Goal: Task Accomplishment & Management: Manage account settings

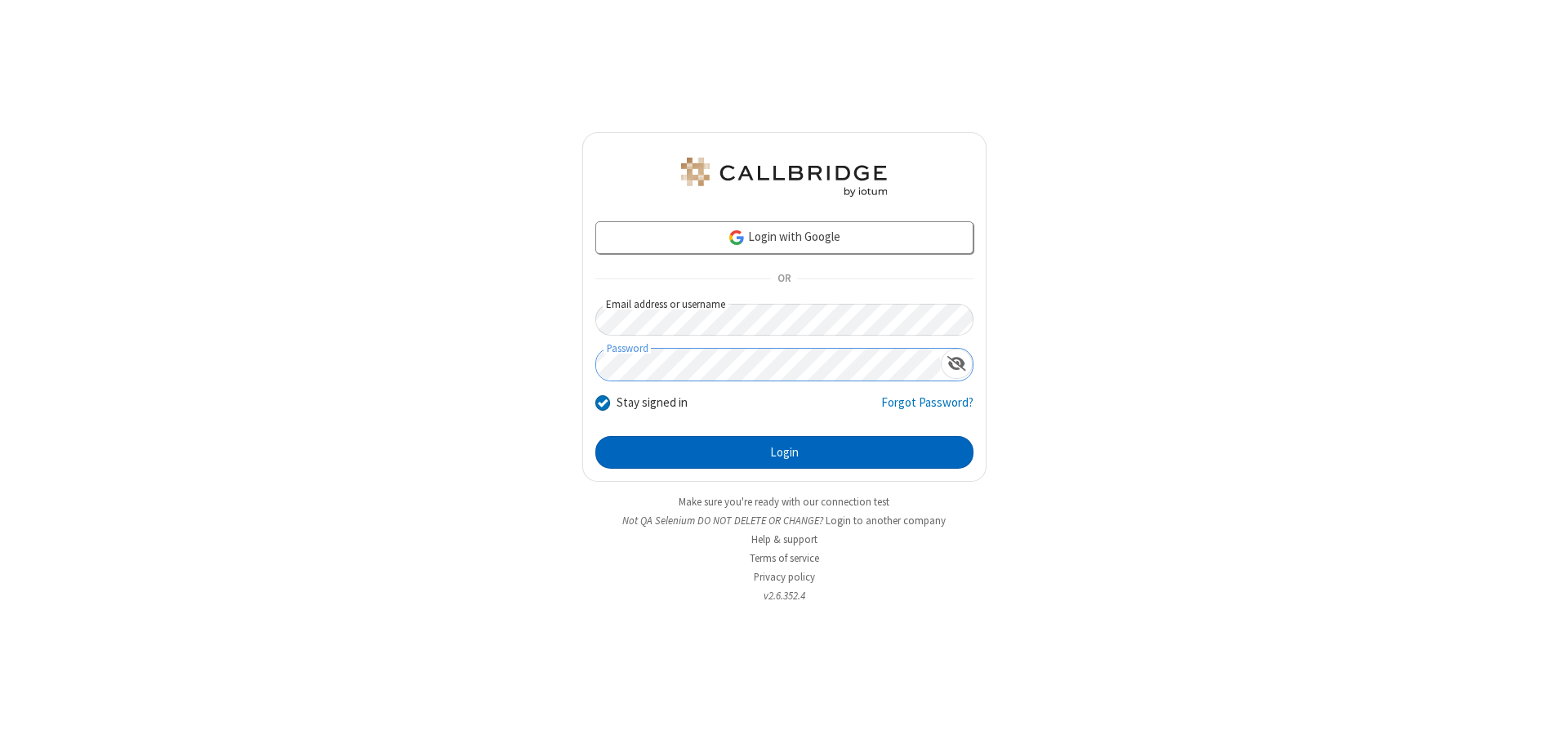
click at [784, 452] on button "Login" at bounding box center [784, 452] width 378 height 32
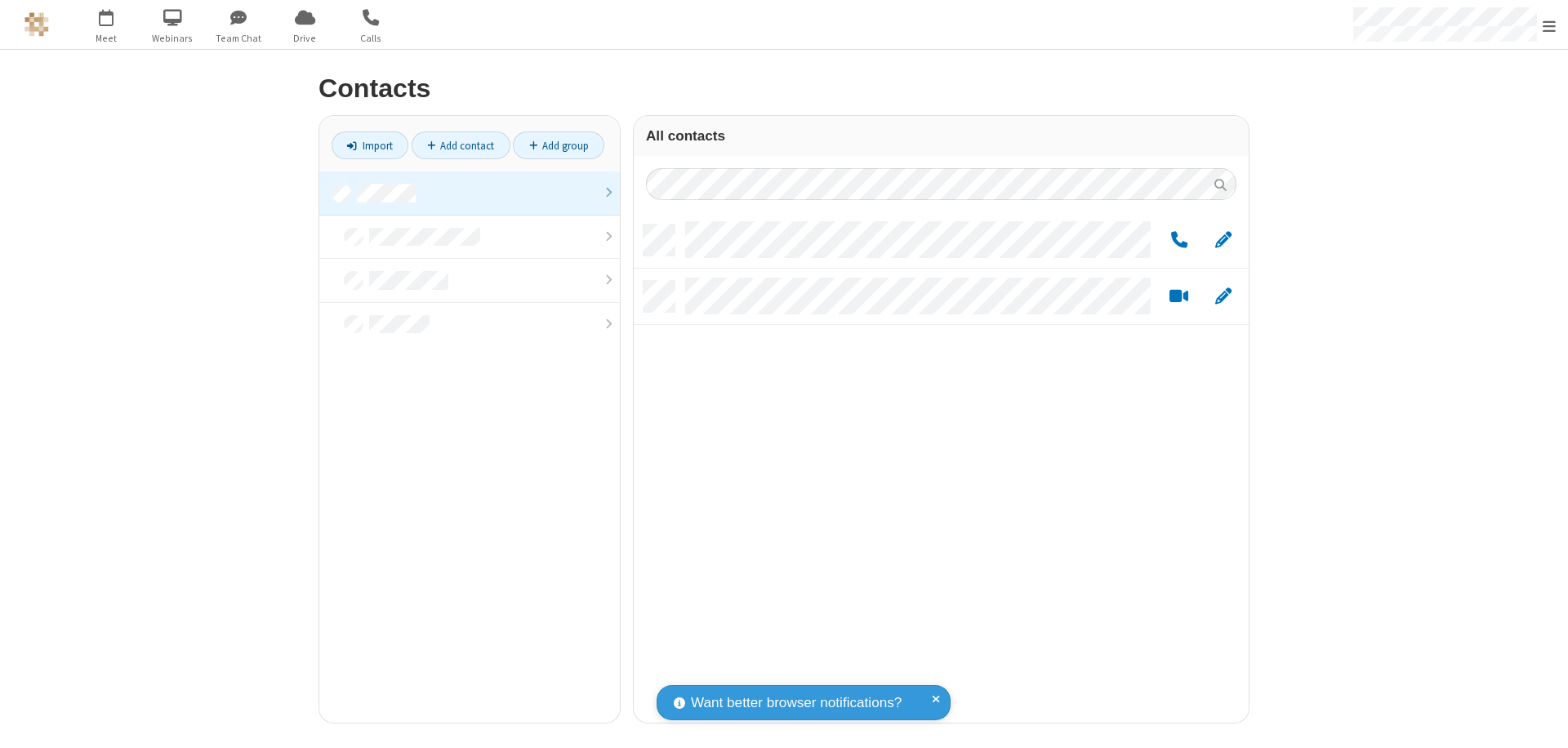
click at [469, 192] on link at bounding box center [469, 193] width 301 height 44
click at [1223, 239] on span "Edit" at bounding box center [1223, 240] width 16 height 21
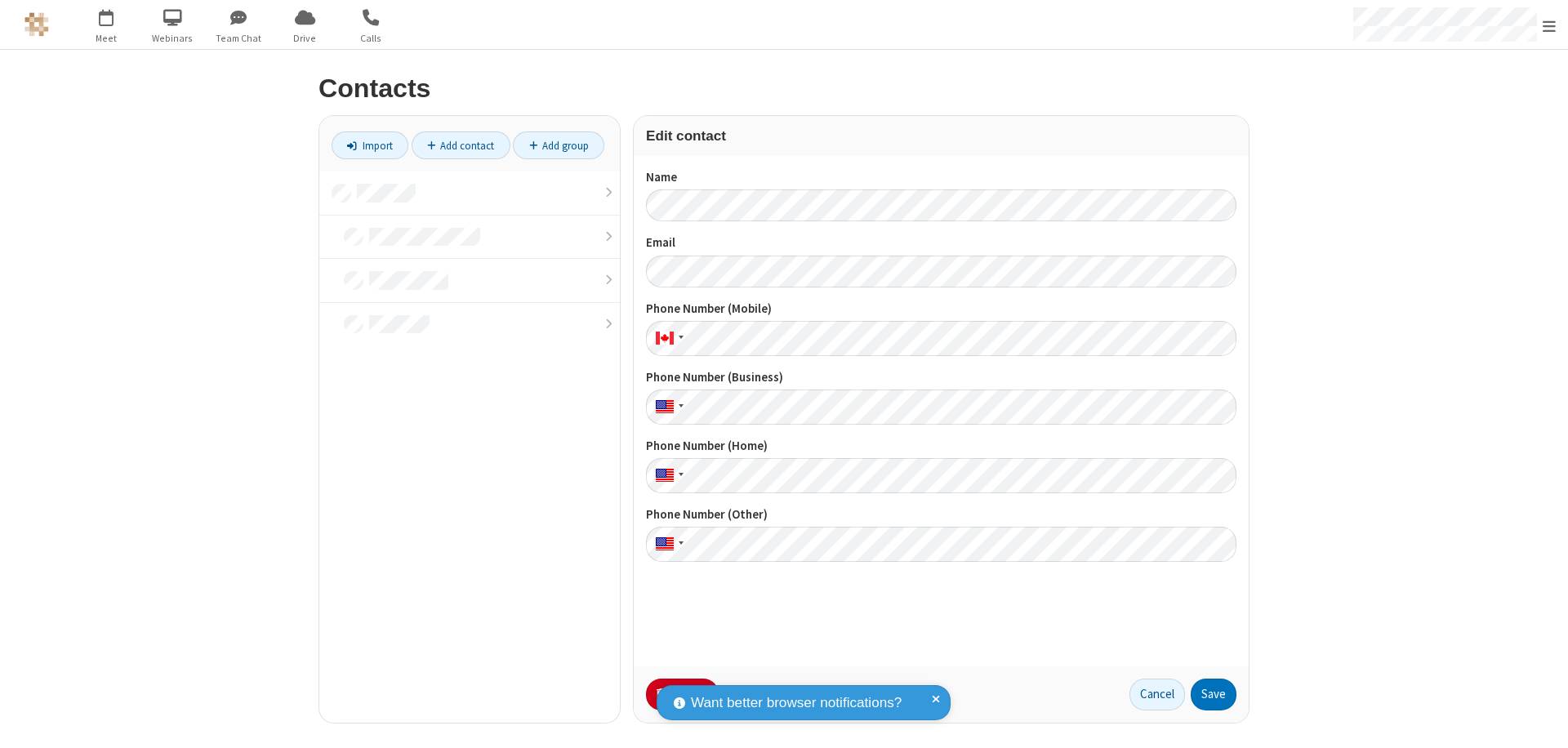
click at [0, 0] on button "No Thanks" at bounding box center [0, 0] width 0 height 0
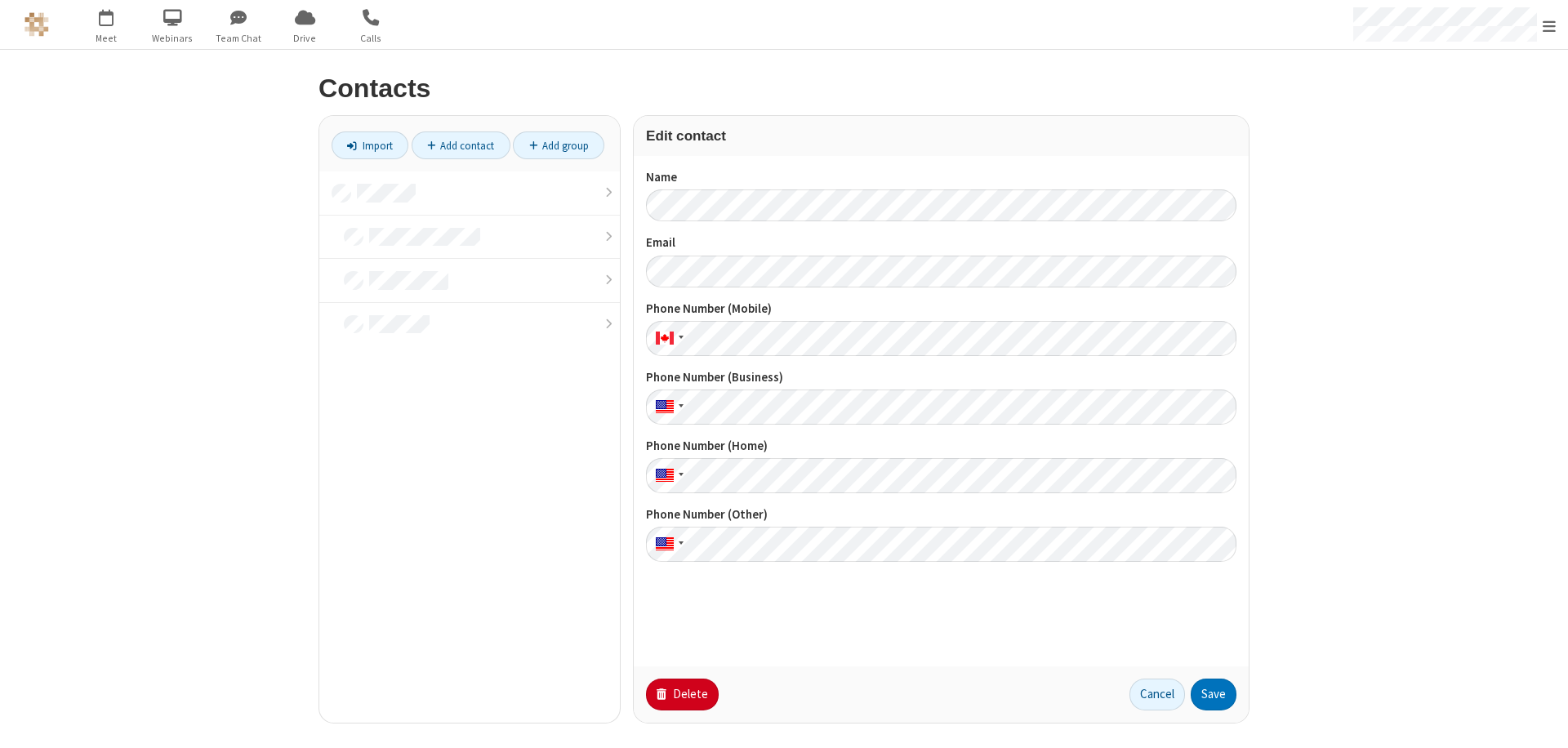
click at [681, 694] on button "Delete" at bounding box center [682, 695] width 73 height 32
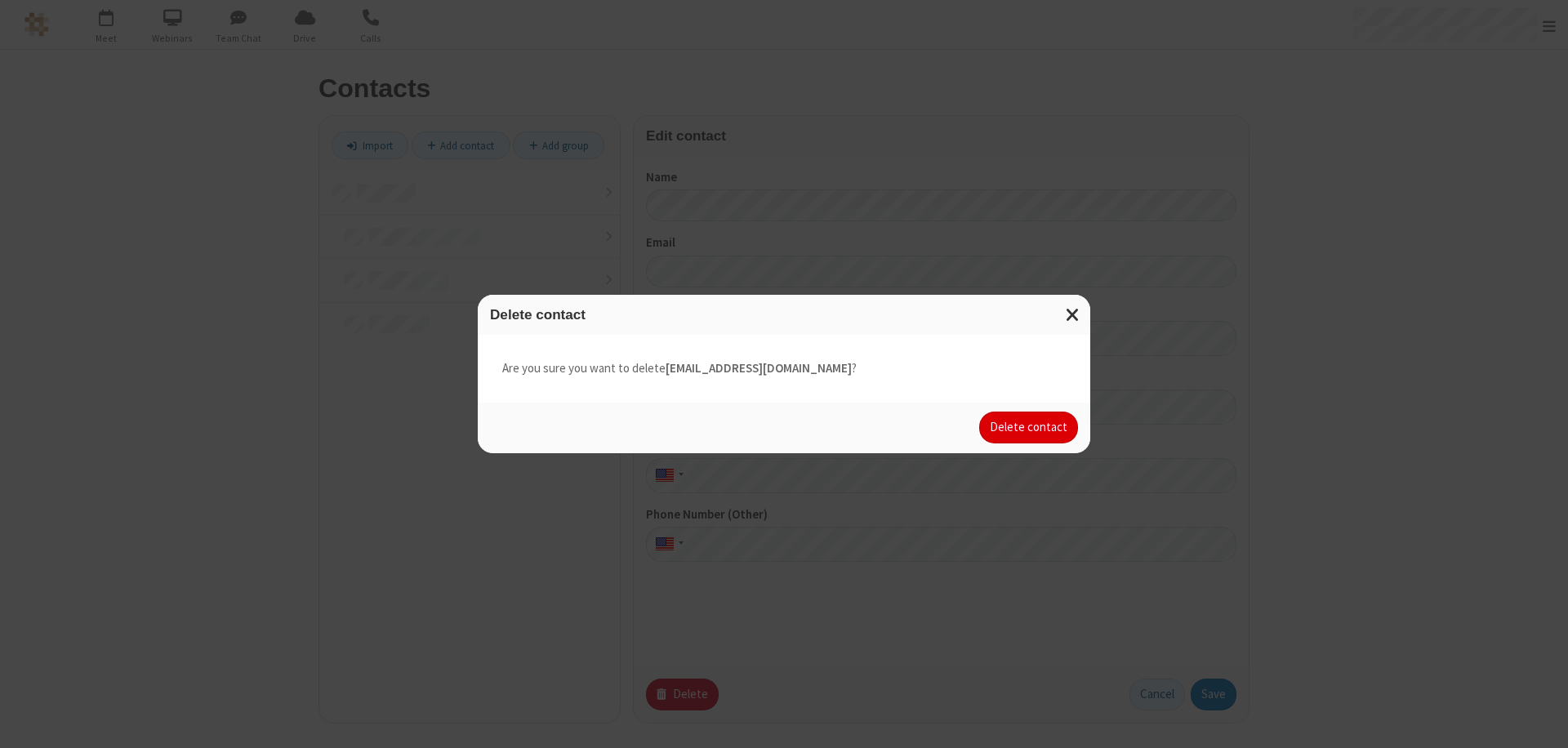
click at [1030, 427] on button "Delete contact" at bounding box center [1028, 428] width 98 height 32
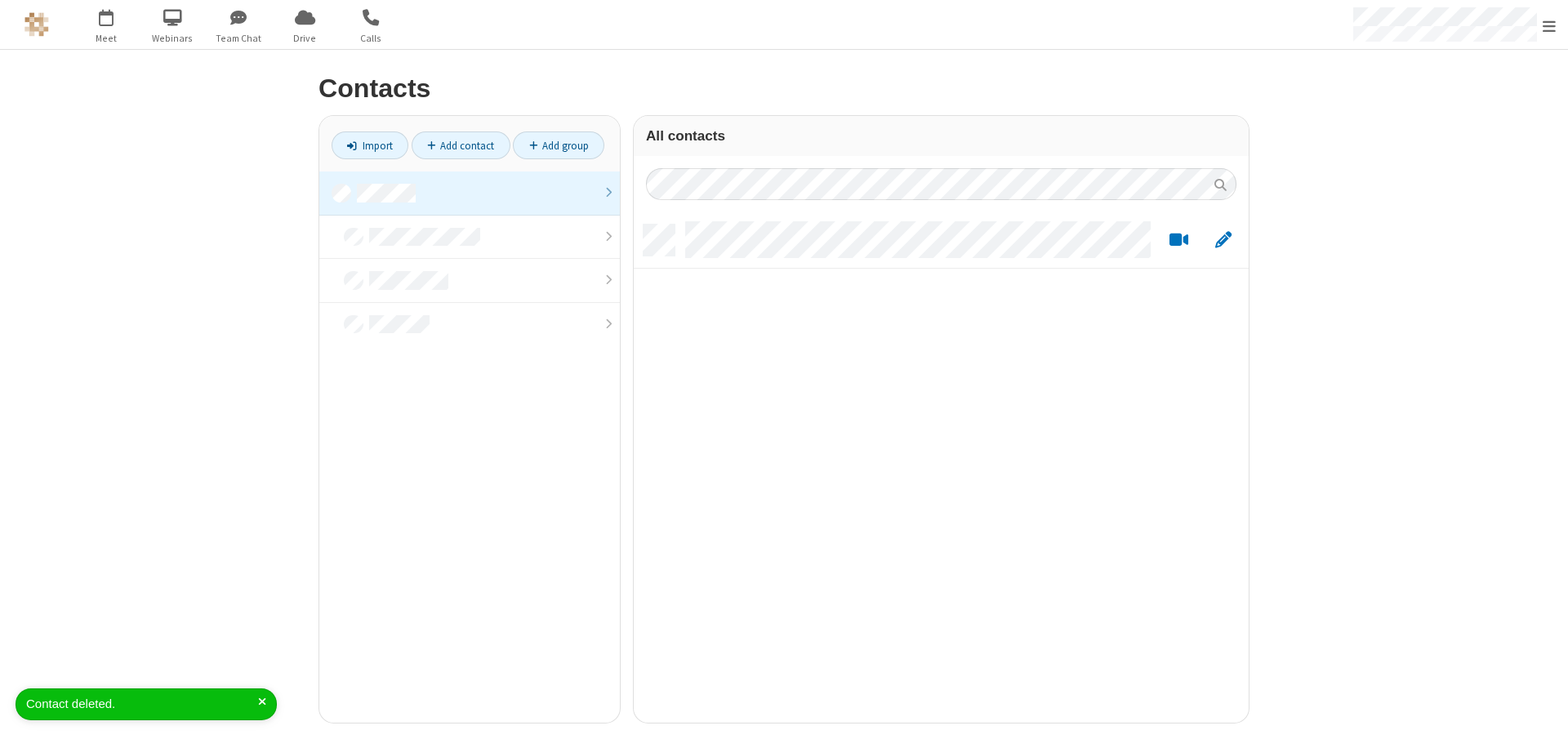
scroll to position [498, 603]
